Goal: Transaction & Acquisition: Purchase product/service

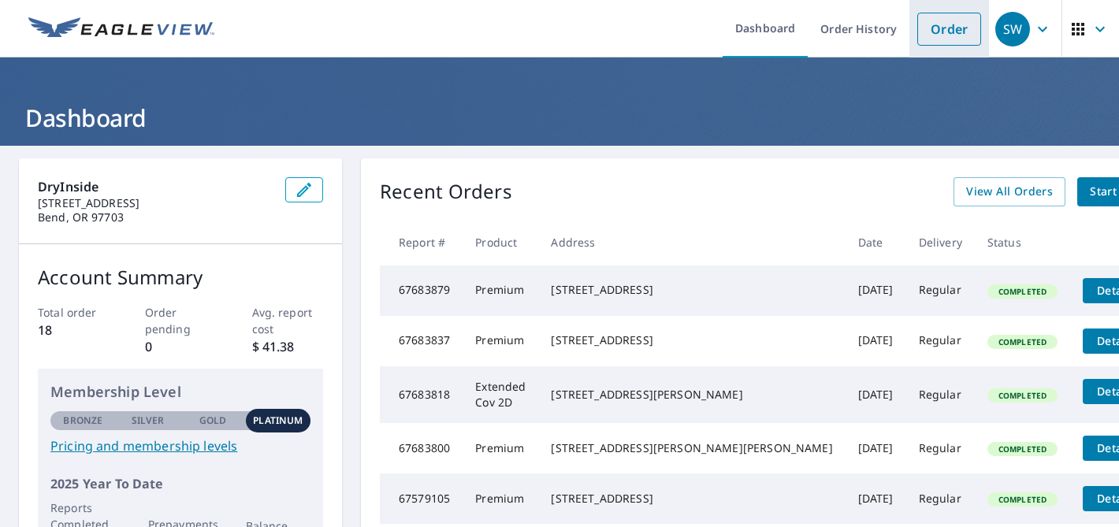
click at [947, 36] on link "Order" at bounding box center [949, 29] width 64 height 33
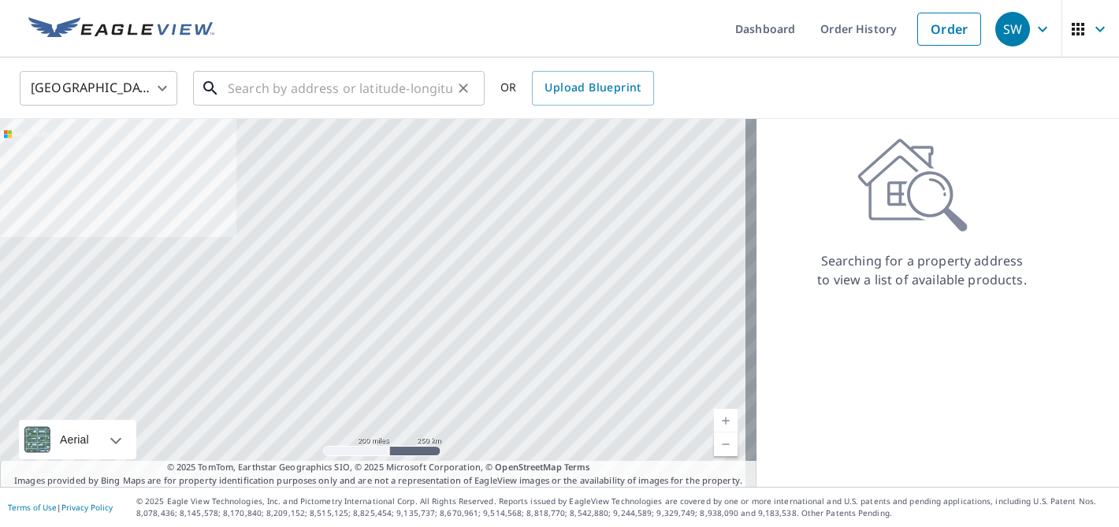
click at [290, 83] on input "text" at bounding box center [340, 88] width 225 height 44
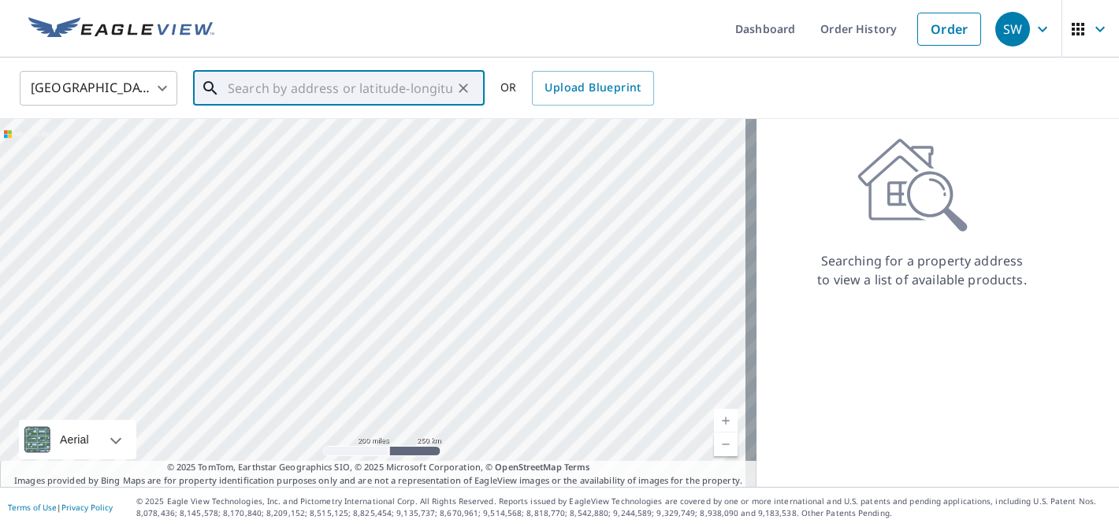
paste input "20374 [GEOGRAPHIC_DATA]"
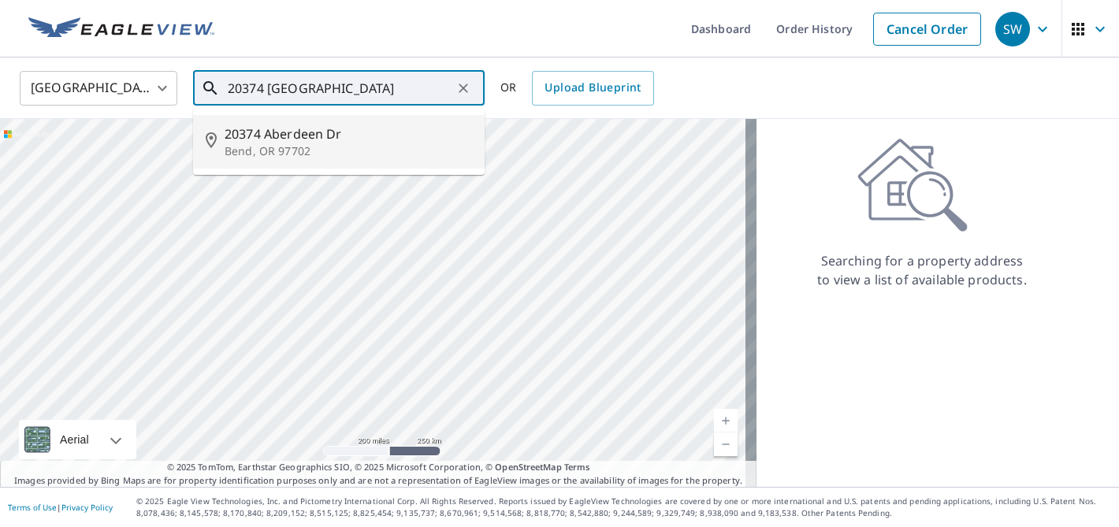
click at [292, 137] on span "20374 Aberdeen Dr" at bounding box center [348, 134] width 247 height 19
type input "[STREET_ADDRESS][PERSON_NAME]"
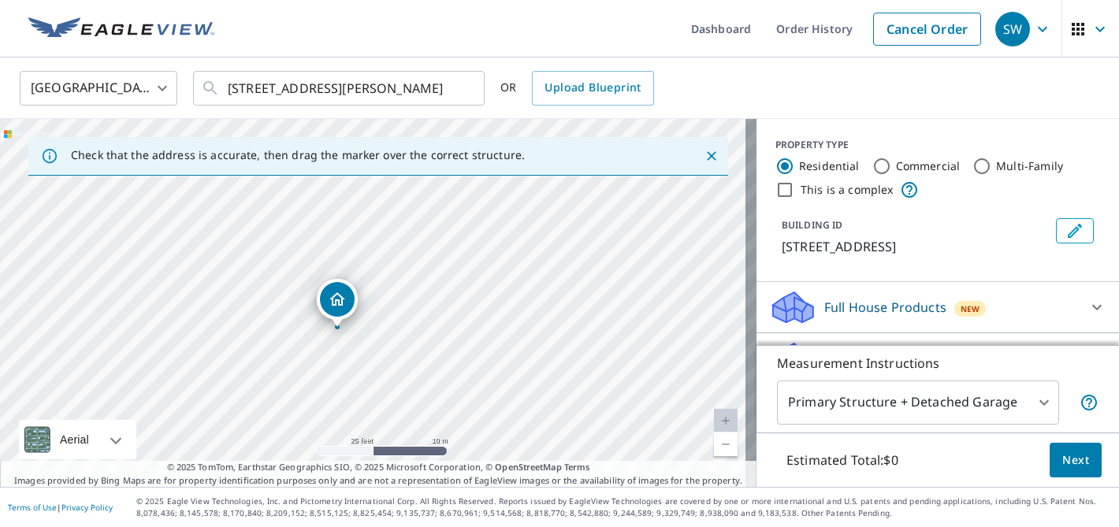
drag, startPoint x: 416, startPoint y: 286, endPoint x: 383, endPoint y: 317, distance: 45.2
click at [383, 317] on div "[STREET_ADDRESS][PERSON_NAME]" at bounding box center [378, 303] width 757 height 368
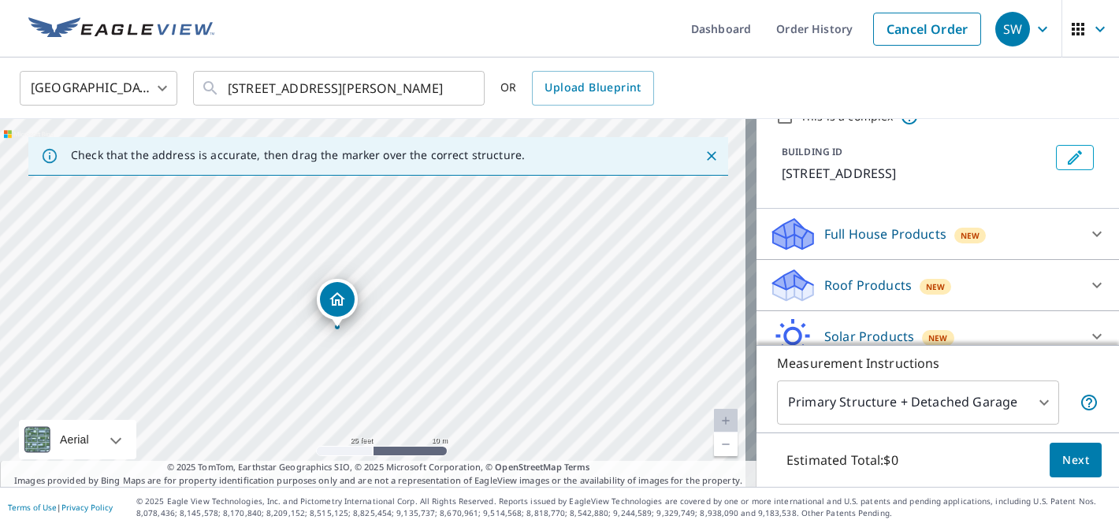
scroll to position [139, 0]
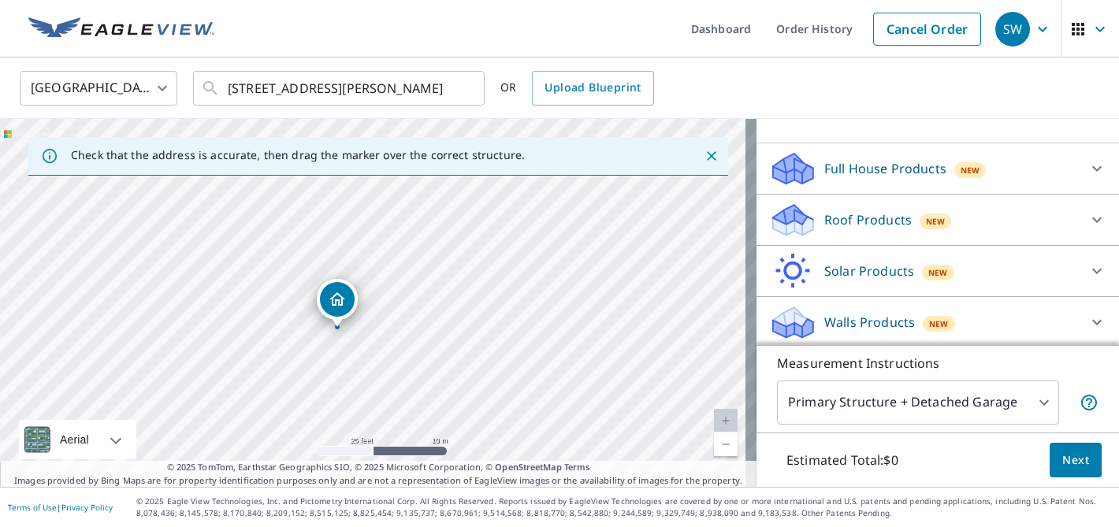
click at [850, 216] on p "Roof Products" at bounding box center [867, 219] width 87 height 19
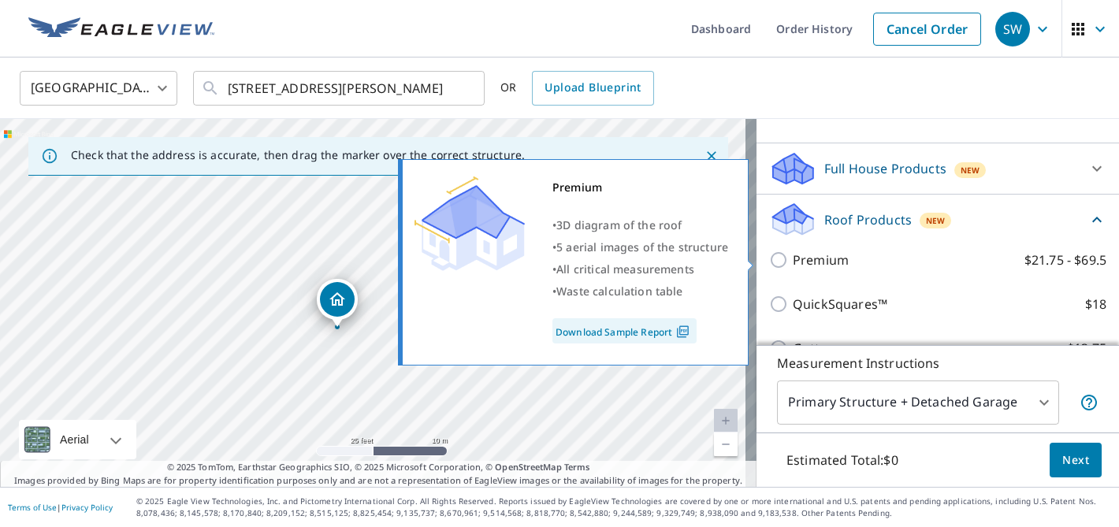
click at [798, 262] on p "Premium" at bounding box center [821, 260] width 56 height 19
click at [793, 262] on input "Premium $21.75 - $69.5" at bounding box center [781, 260] width 24 height 19
checkbox input "true"
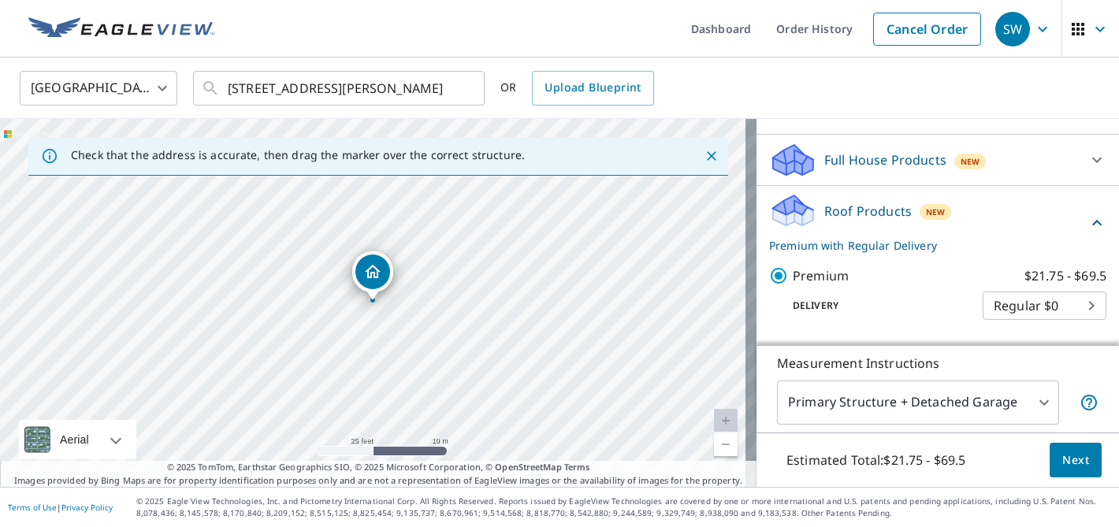
scroll to position [209, 0]
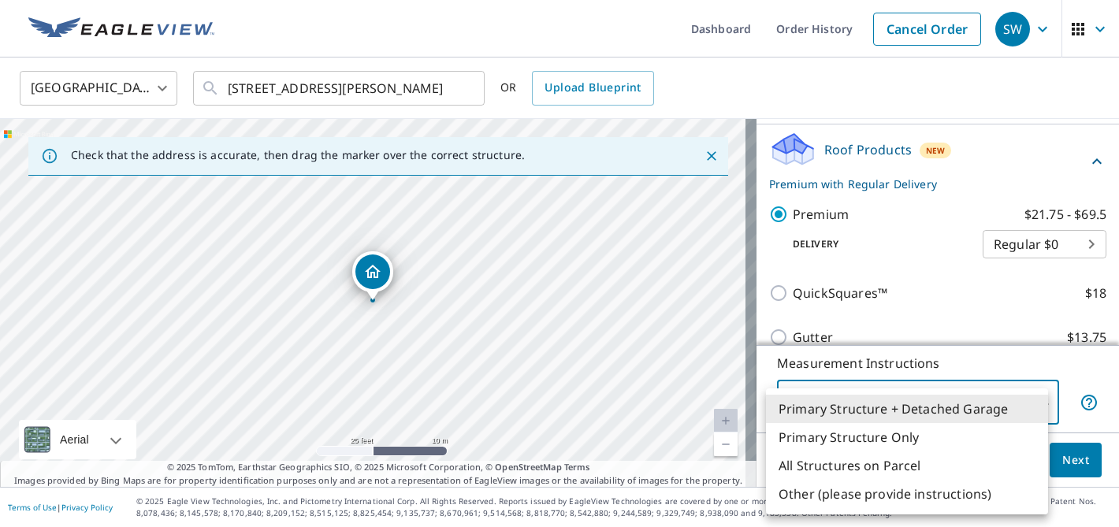
click at [929, 407] on body "SW SW Dashboard Order History Cancel Order SW [GEOGRAPHIC_DATA] [GEOGRAPHIC_DAT…" at bounding box center [559, 263] width 1119 height 527
click at [927, 434] on li "Primary Structure Only" at bounding box center [907, 437] width 282 height 28
type input "2"
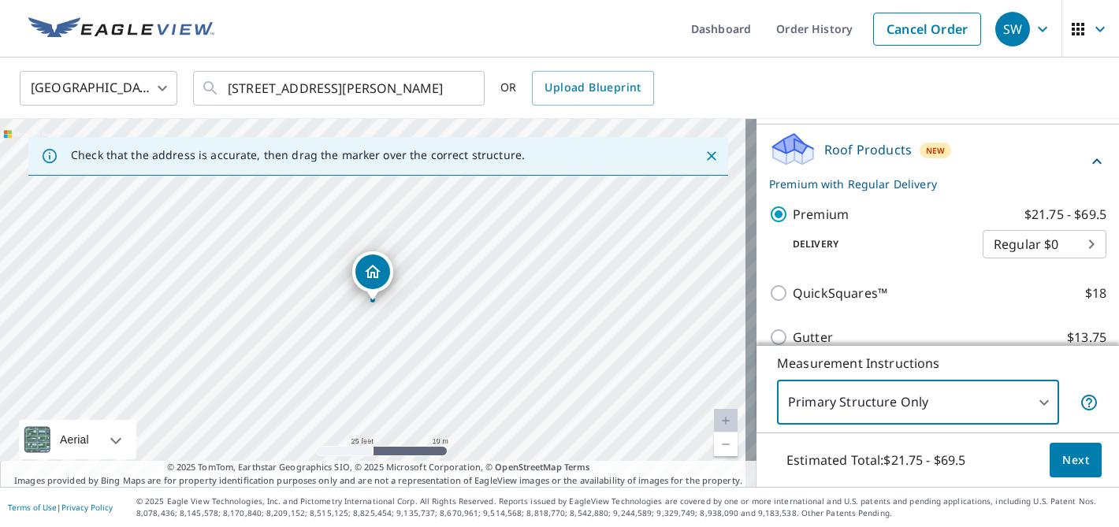
click at [1067, 460] on span "Next" at bounding box center [1075, 461] width 27 height 20
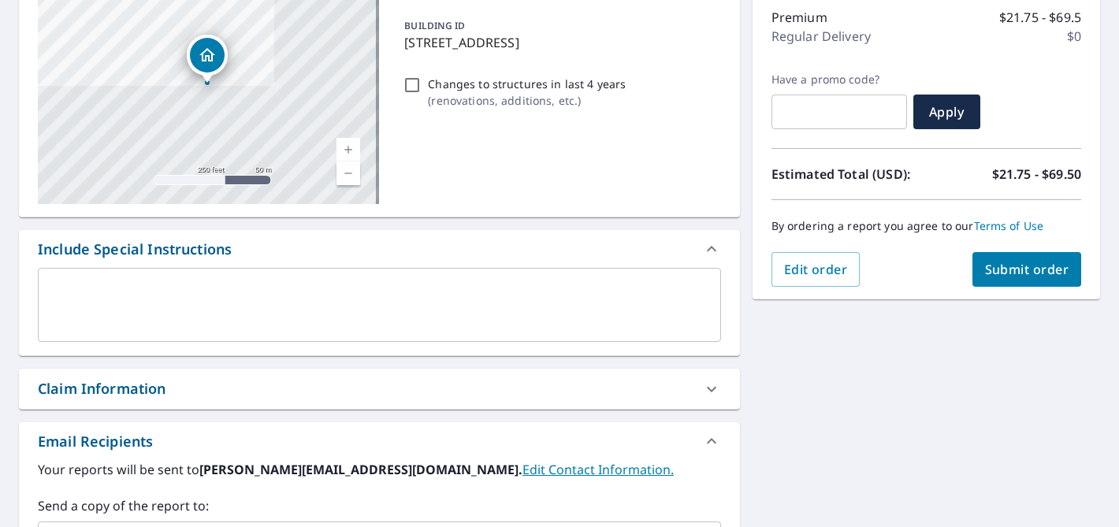
scroll to position [460, 0]
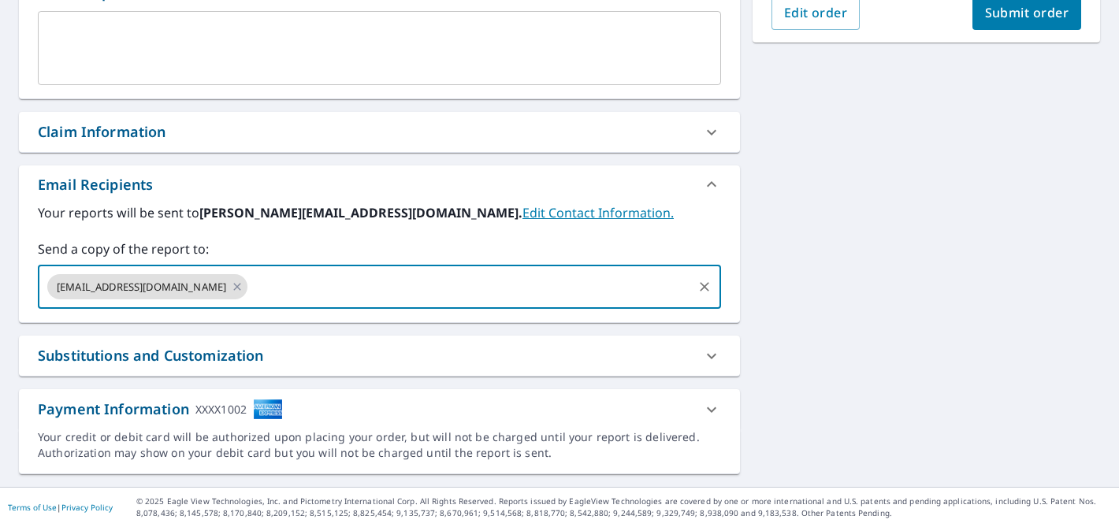
drag, startPoint x: 203, startPoint y: 284, endPoint x: 44, endPoint y: 274, distance: 159.5
click at [44, 274] on div "[EMAIL_ADDRESS][DOMAIN_NAME] ​" at bounding box center [379, 287] width 683 height 44
type input "[EMAIL_ADDRESS][DOMAIN_NAME]"
click at [796, 260] on div "[STREET_ADDRESS][PERSON_NAME] [STREET_ADDRESS] A standard road map Aerial A det…" at bounding box center [559, 86] width 1119 height 801
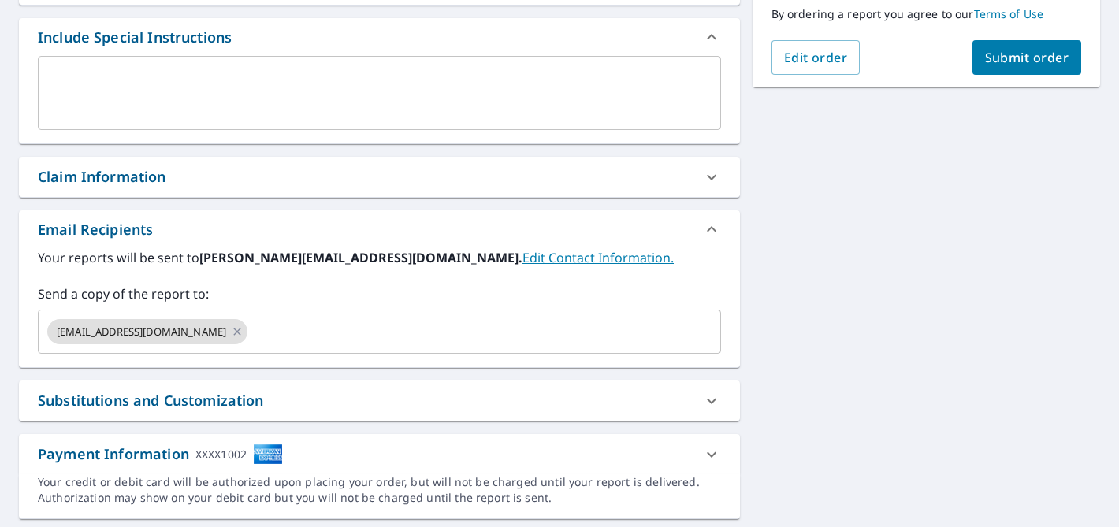
scroll to position [280, 0]
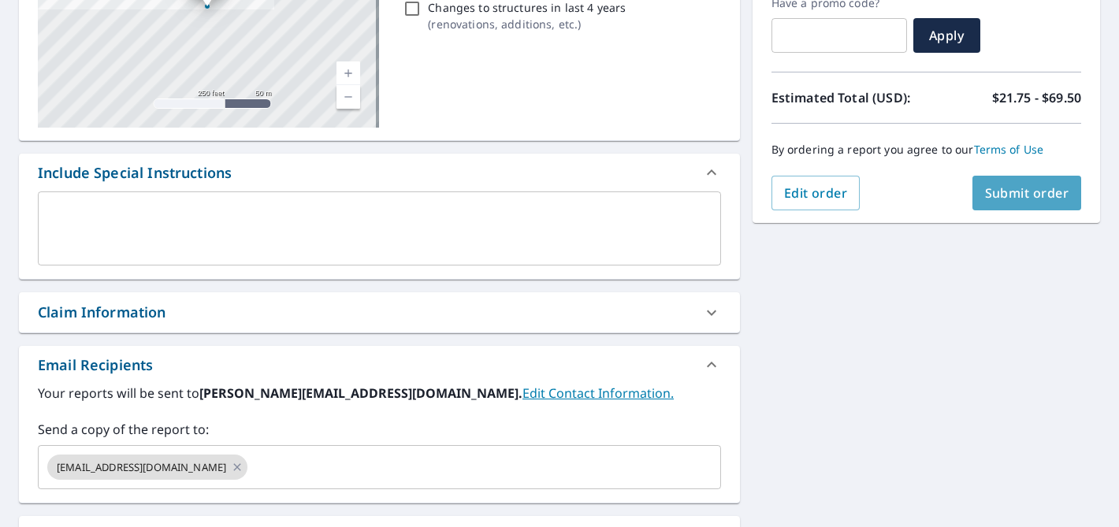
click at [1022, 195] on span "Submit order" at bounding box center [1027, 192] width 84 height 17
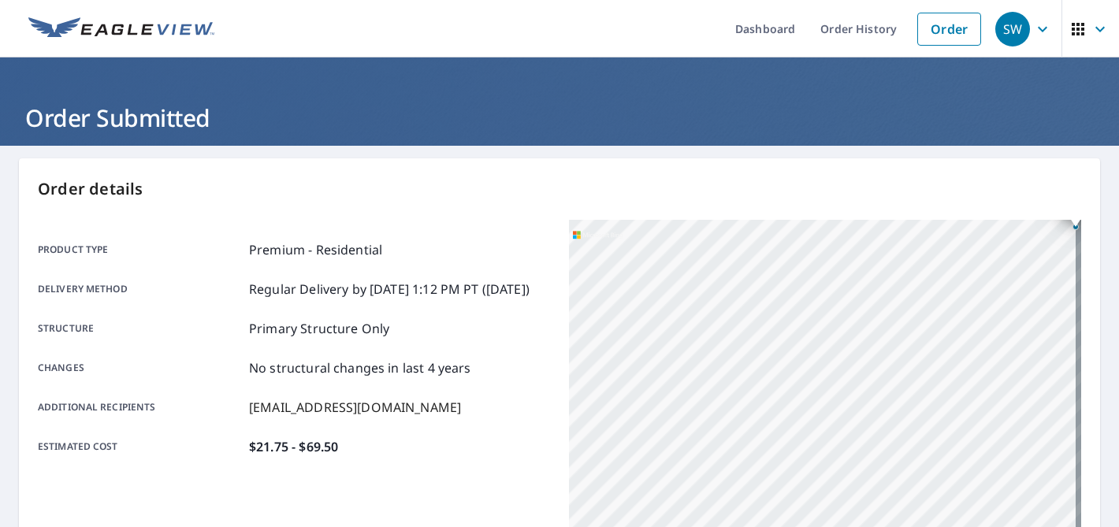
click at [375, 30] on ul "Dashboard Order History Order" at bounding box center [606, 29] width 765 height 58
